Goal: Information Seeking & Learning: Check status

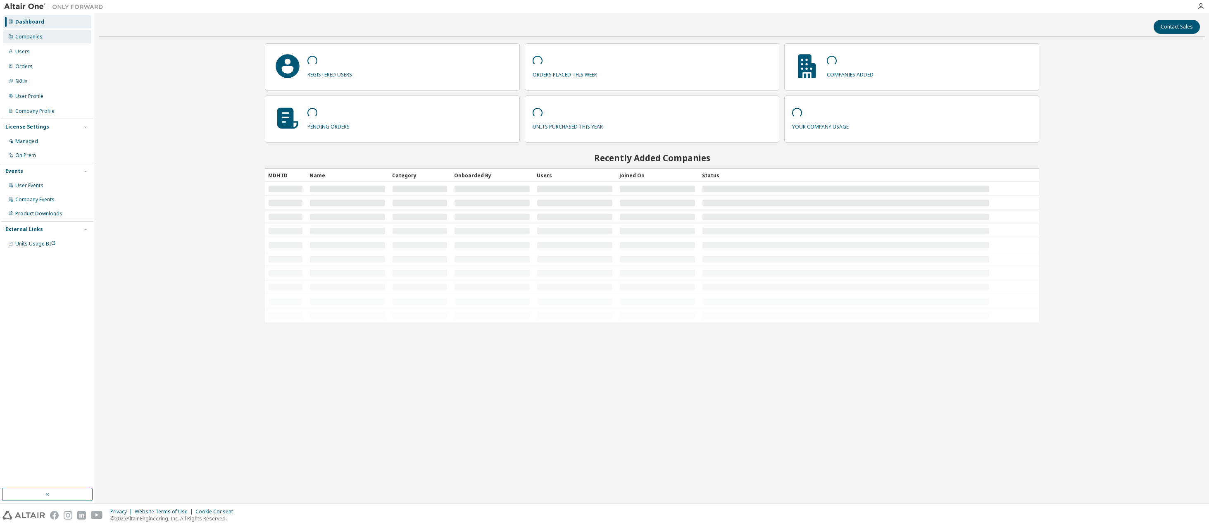
click at [48, 36] on div "Companies" at bounding box center [47, 36] width 88 height 13
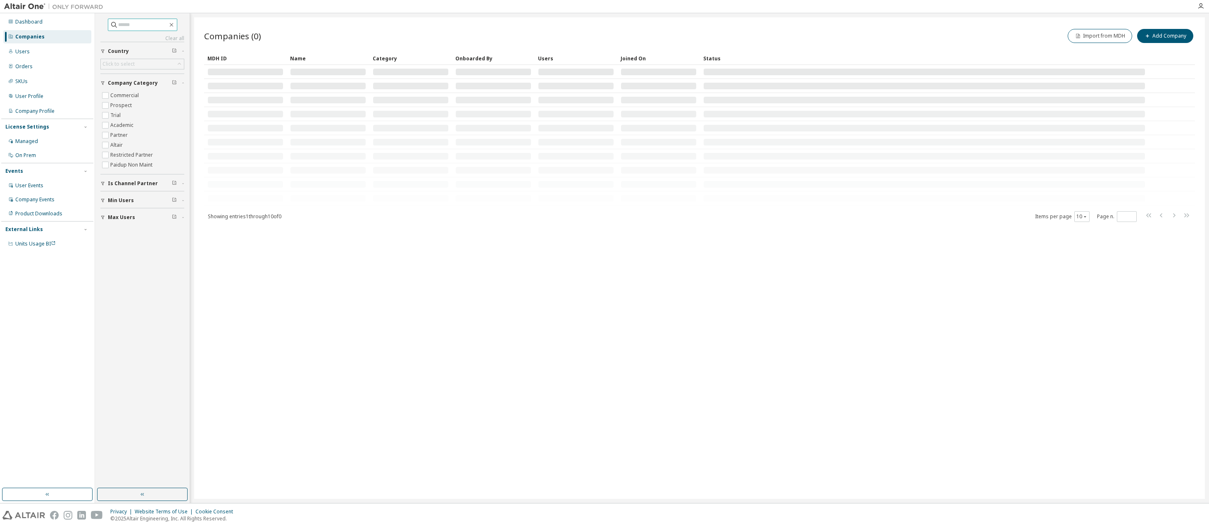
click at [126, 23] on input "text" at bounding box center [143, 25] width 50 height 8
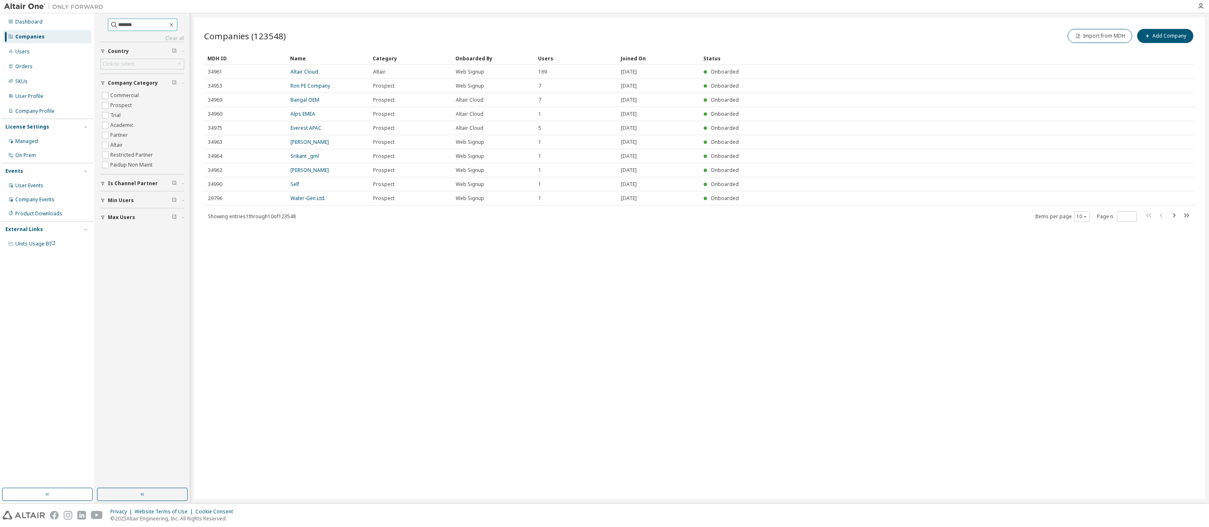
type input "*******"
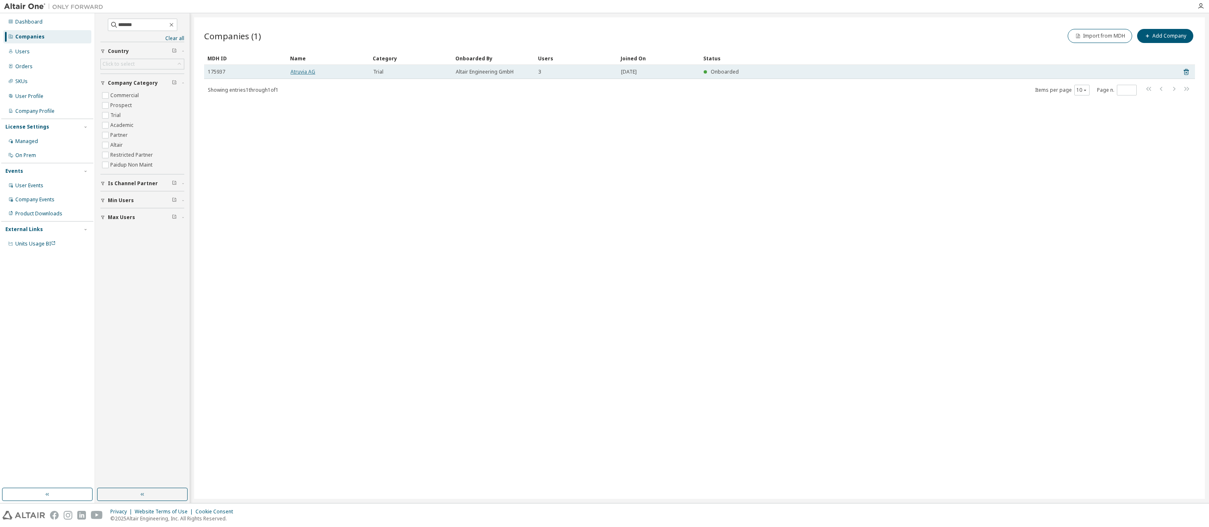
click at [305, 72] on link "Atruvia AG" at bounding box center [302, 71] width 25 height 7
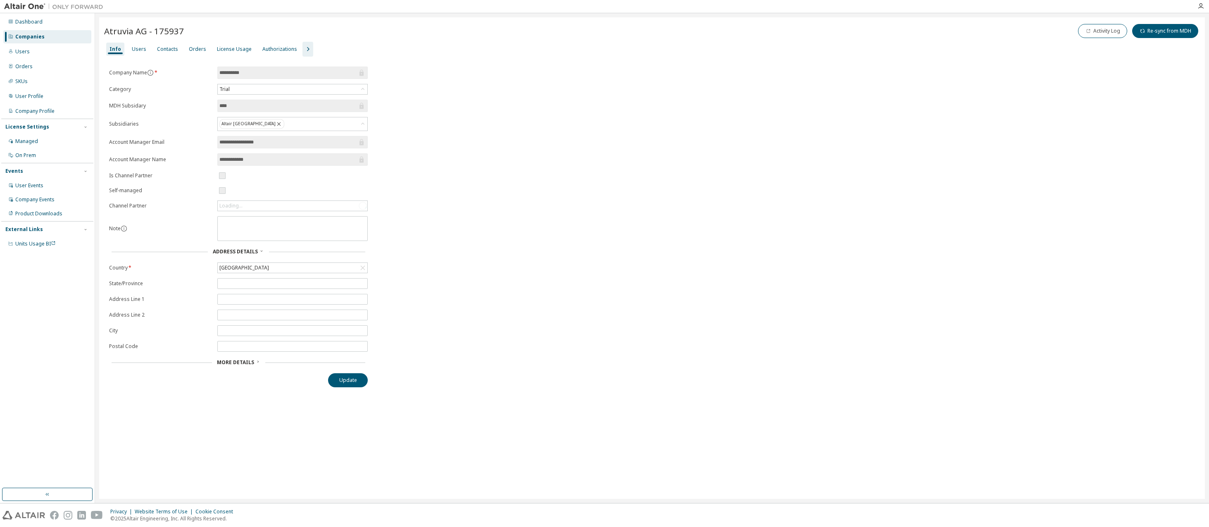
click at [303, 48] on icon "button" at bounding box center [308, 49] width 10 height 10
click at [312, 46] on div "License Priority" at bounding box center [326, 49] width 36 height 7
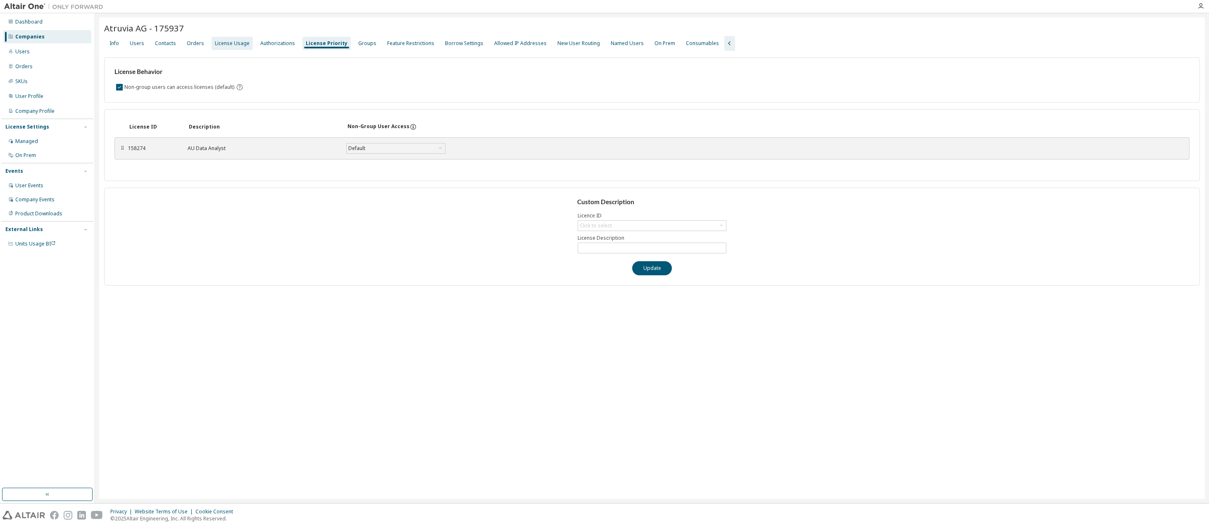
click at [238, 46] on div "License Usage" at bounding box center [232, 43] width 35 height 7
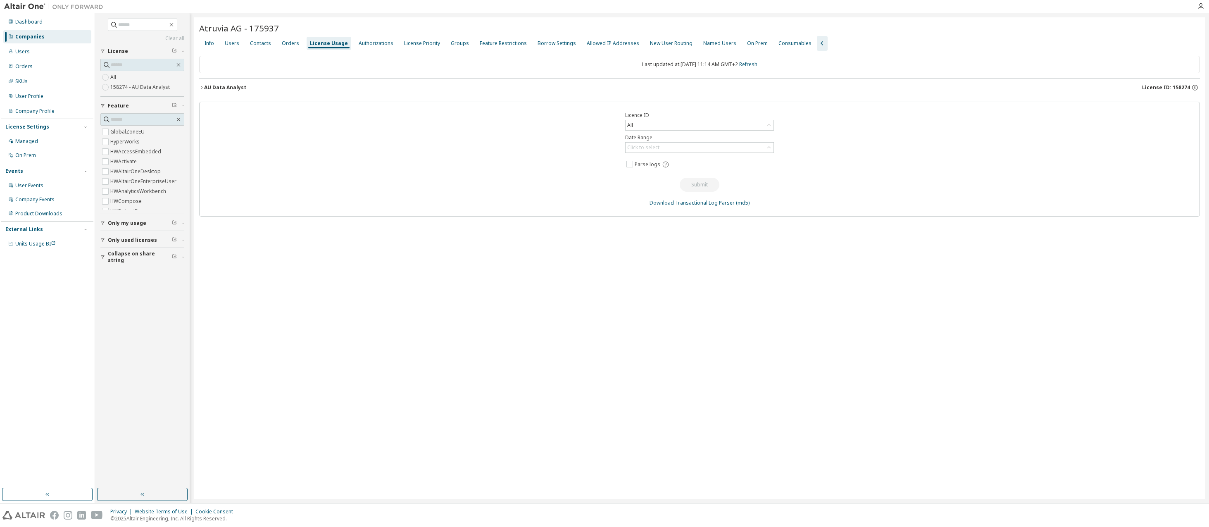
click at [200, 89] on icon "button" at bounding box center [201, 87] width 5 height 5
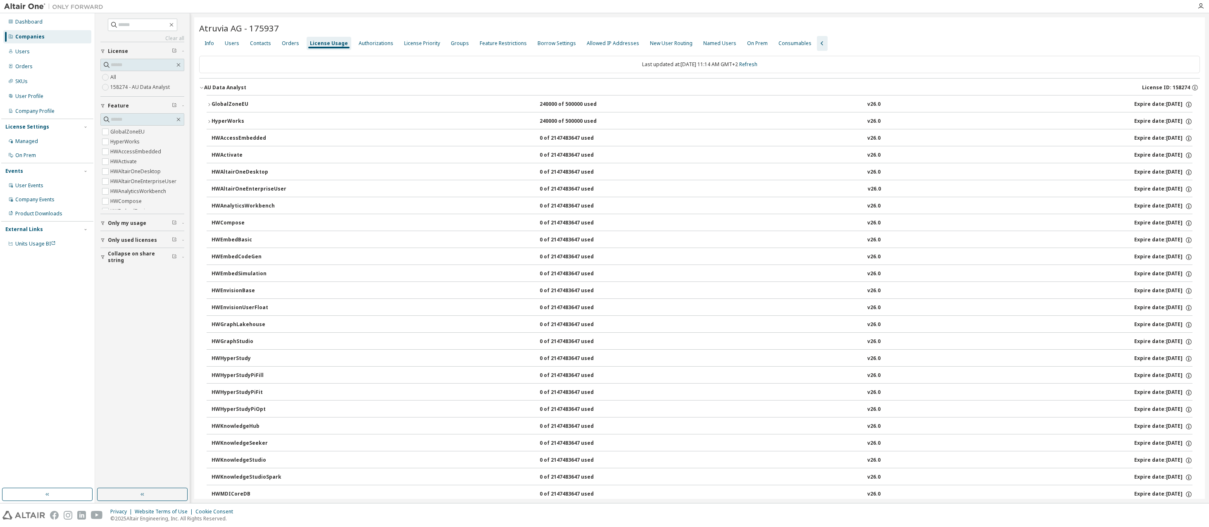
click at [201, 89] on icon "button" at bounding box center [201, 87] width 5 height 5
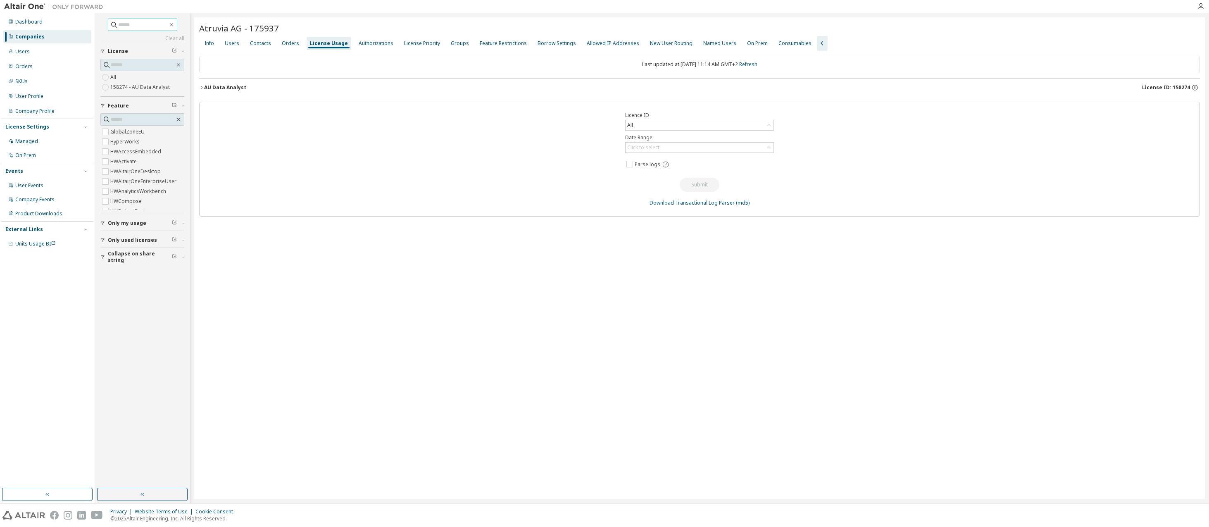
click at [138, 23] on input "text" at bounding box center [143, 25] width 50 height 8
type input "**********"
click at [37, 33] on div "Companies" at bounding box center [29, 36] width 29 height 7
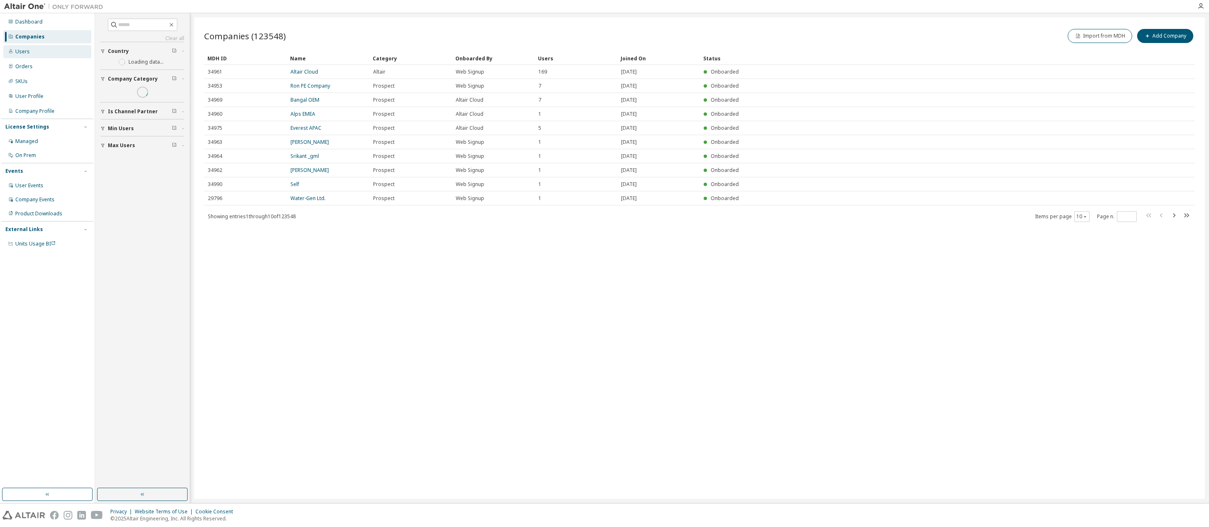
click at [34, 55] on div "Users" at bounding box center [47, 51] width 88 height 13
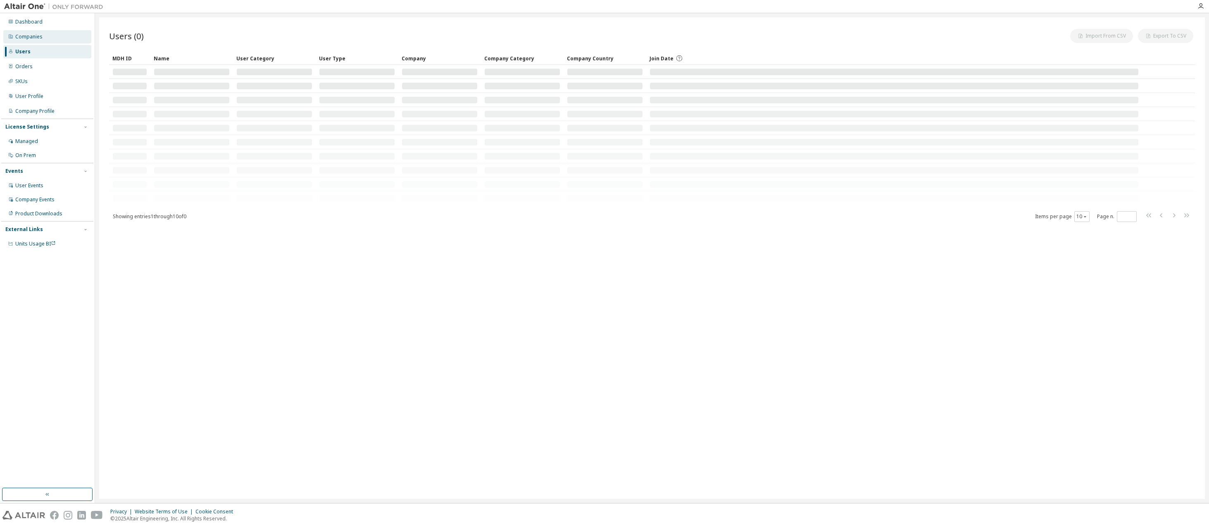
click at [45, 40] on div "Companies" at bounding box center [47, 36] width 88 height 13
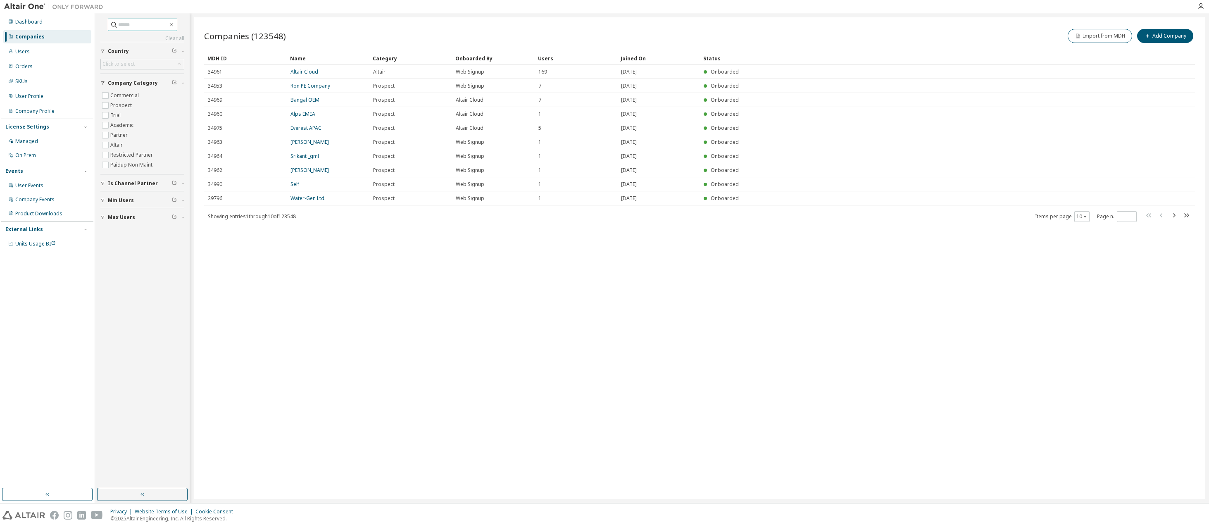
click at [152, 27] on input "text" at bounding box center [143, 25] width 50 height 8
type input "**********"
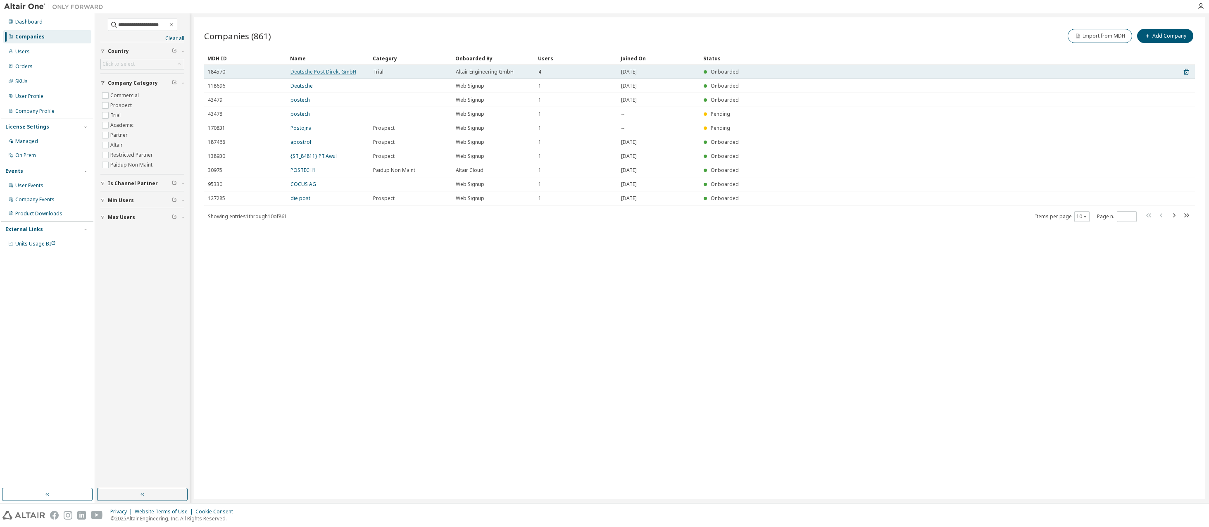
click at [330, 73] on link "Deutsche Post Direkt GmbH" at bounding box center [323, 71] width 66 height 7
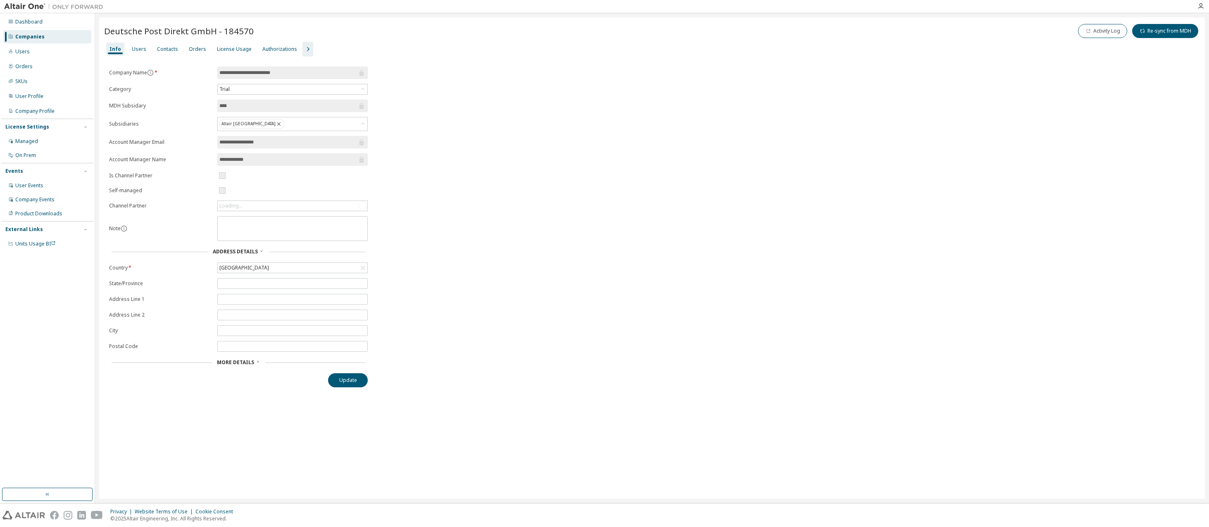
click at [303, 48] on icon "button" at bounding box center [308, 49] width 10 height 10
click at [228, 43] on div "License Usage" at bounding box center [234, 49] width 41 height 13
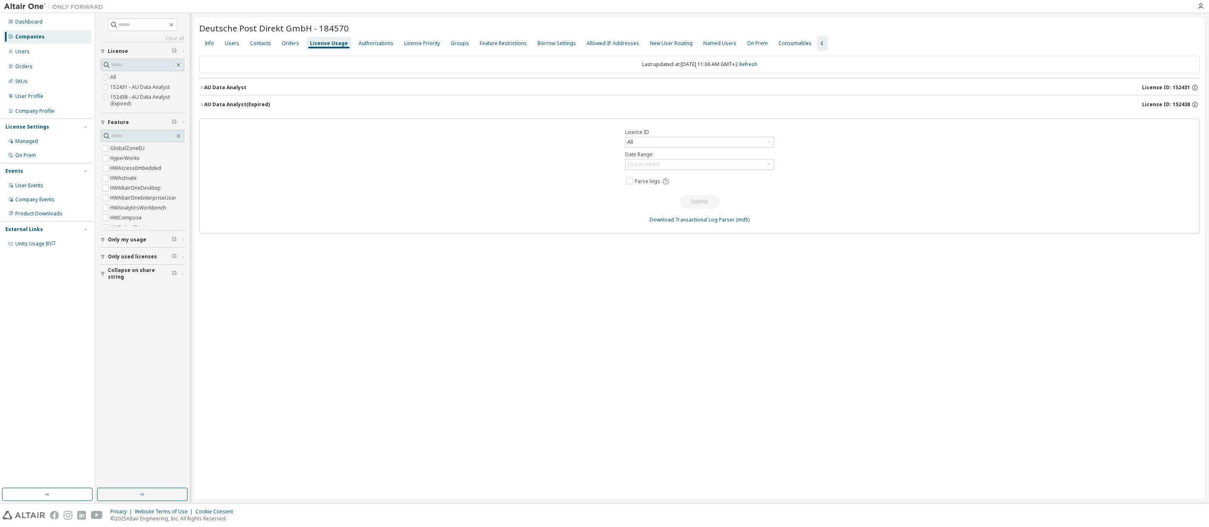
click at [203, 87] on icon "button" at bounding box center [201, 87] width 5 height 5
